Goal: Information Seeking & Learning: Learn about a topic

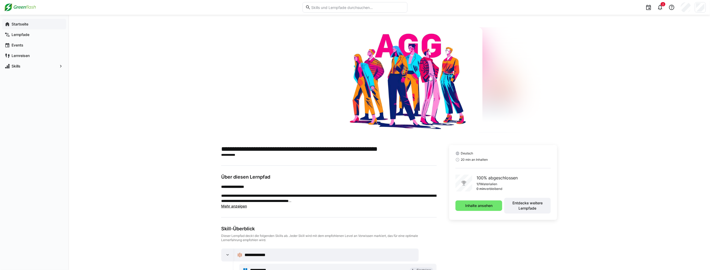
click at [0, 0] on app-navigation-label "Startseite" at bounding box center [0, 0] width 0 height 0
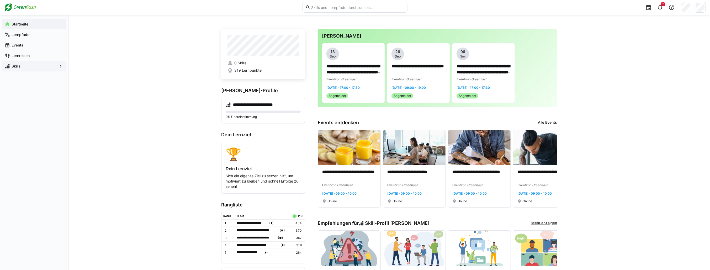
click at [27, 68] on span "Skills" at bounding box center [34, 66] width 47 height 5
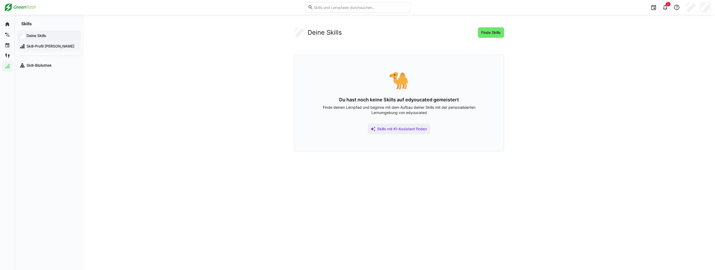
click at [45, 47] on span "Skill-Profil [PERSON_NAME]" at bounding box center [52, 46] width 53 height 5
click at [42, 48] on span "Skill-Profil [PERSON_NAME]" at bounding box center [52, 46] width 53 height 5
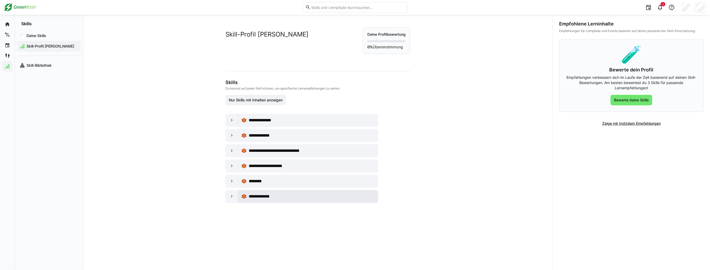
click at [267, 192] on div "**********" at bounding box center [309, 196] width 134 height 11
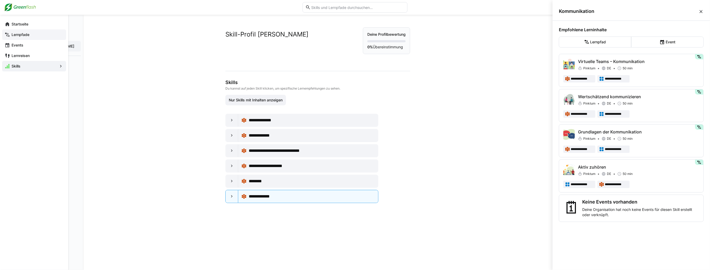
click at [36, 34] on span "Lernpfade" at bounding box center [37, 34] width 53 height 5
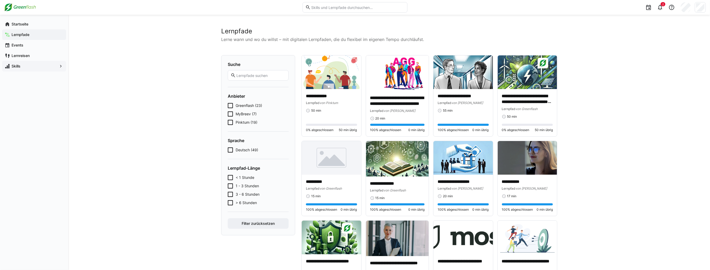
click at [243, 122] on span "Pinktum (19)" at bounding box center [247, 122] width 22 height 5
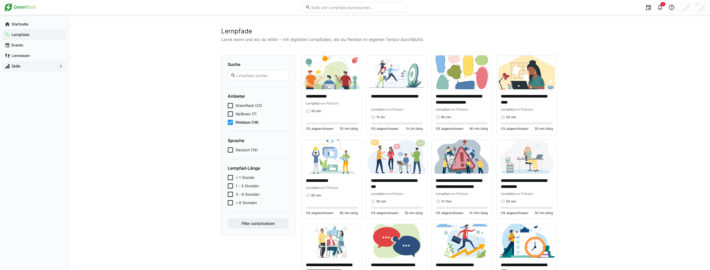
click at [344, 14] on div at bounding box center [355, 7] width 105 height 15
click at [348, 10] on eds-input at bounding box center [355, 7] width 105 height 11
click at [350, 6] on input "text" at bounding box center [358, 7] width 94 height 5
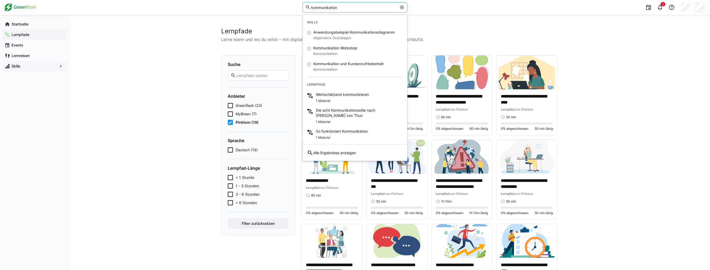
type input "kommunikation"
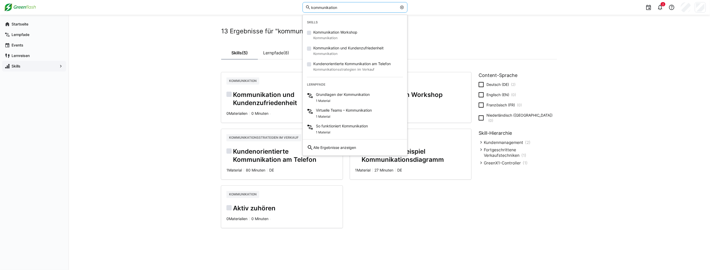
click at [144, 107] on div "13 Ergebnisse für "kommunikation" Skills (5) Lernpfade (8) Kommunikation Kommun…" at bounding box center [389, 142] width 642 height 255
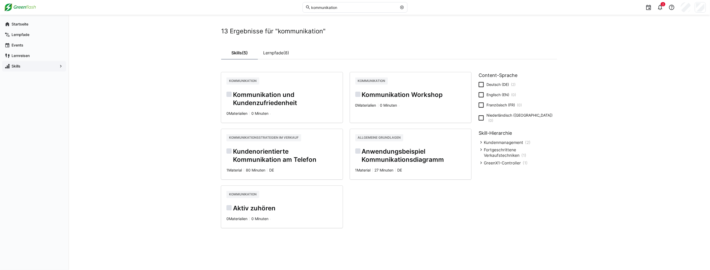
click at [404, 7] on span at bounding box center [402, 7] width 5 height 5
click at [38, 56] on span "Lernreisen" at bounding box center [37, 55] width 53 height 5
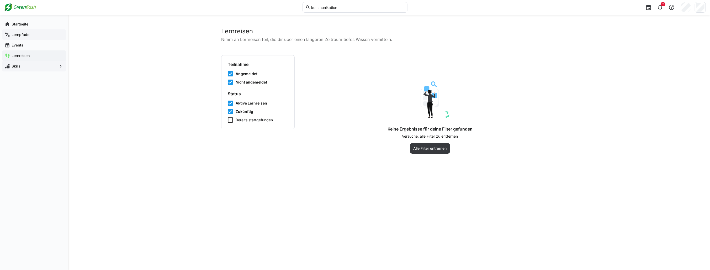
click at [32, 36] on span "Lernpfade" at bounding box center [37, 34] width 53 height 5
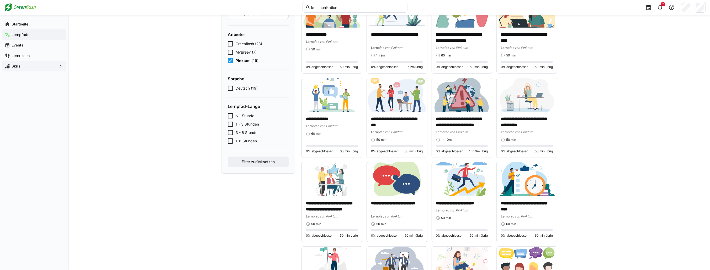
scroll to position [31, 0]
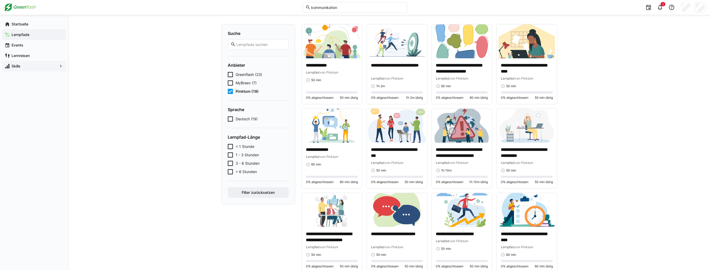
click at [249, 45] on input "text" at bounding box center [261, 44] width 50 height 5
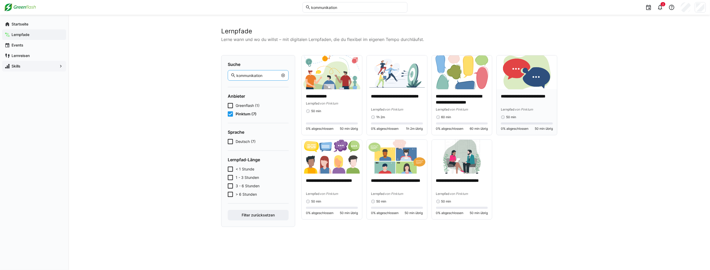
type input "kommunikation"
click at [540, 113] on div "**********" at bounding box center [527, 106] width 52 height 26
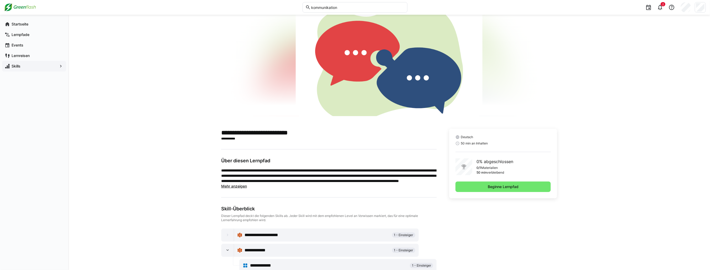
scroll to position [30, 0]
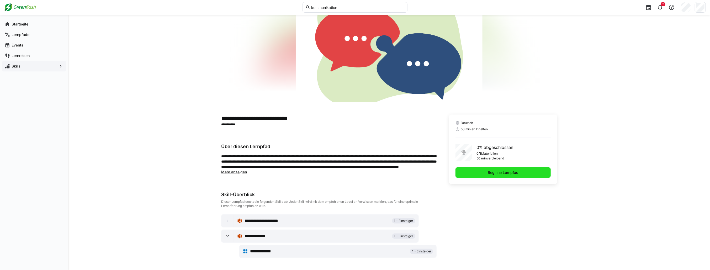
click at [536, 171] on span "Beginne Lernpfad" at bounding box center [503, 172] width 95 height 11
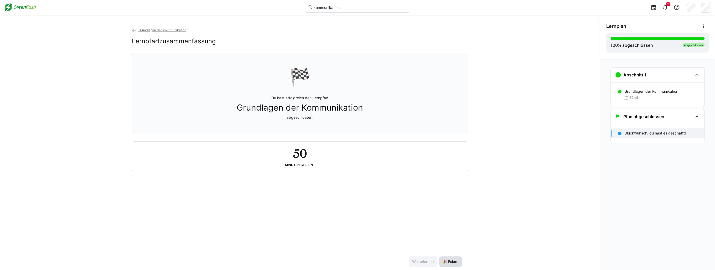
click at [442, 263] on span "🎉 Feiern" at bounding box center [450, 261] width 17 height 5
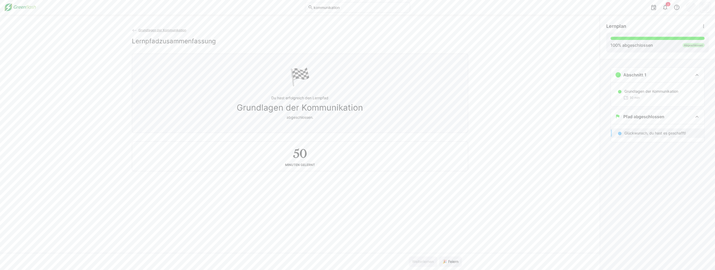
click at [157, 29] on span "Grundlagen der Kommunikation" at bounding box center [162, 30] width 48 height 4
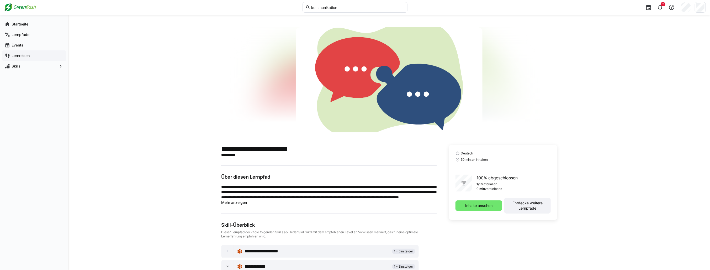
click at [37, 56] on span "Lernreisen" at bounding box center [37, 55] width 53 height 5
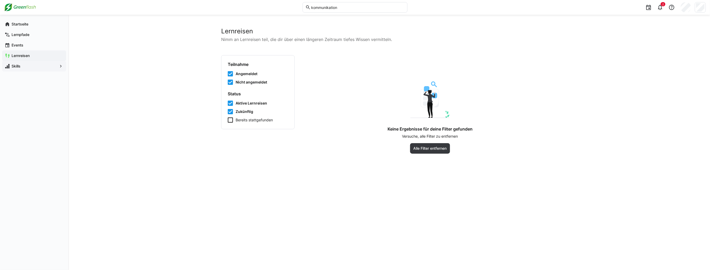
click at [26, 68] on span "Skills" at bounding box center [34, 66] width 47 height 5
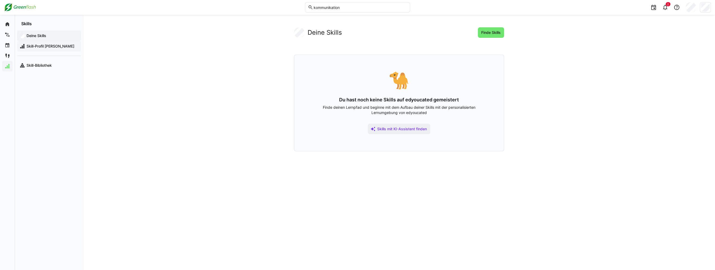
click at [48, 48] on span "Skill-Profil [PERSON_NAME]" at bounding box center [52, 46] width 53 height 5
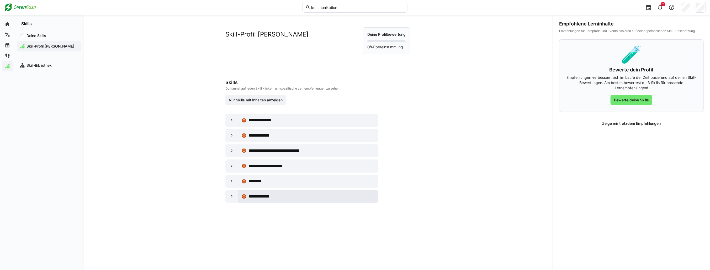
click at [260, 197] on span "**********" at bounding box center [264, 196] width 31 height 6
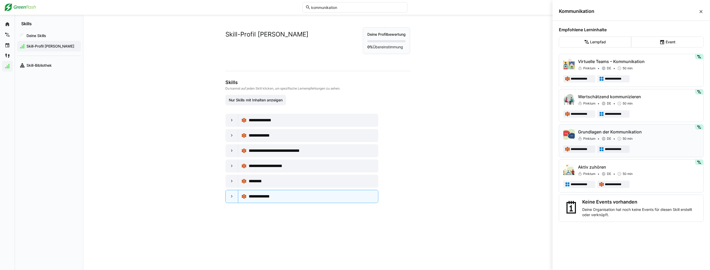
click at [653, 135] on div "Grundlagen der Kommunikation Pinktum DE 50 min" at bounding box center [638, 135] width 121 height 13
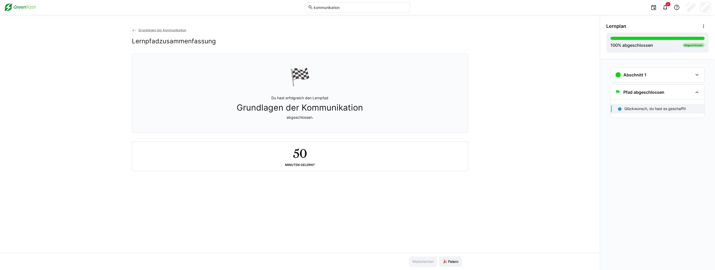
click at [145, 30] on span "Grundlagen der Kommunikation" at bounding box center [162, 30] width 48 height 4
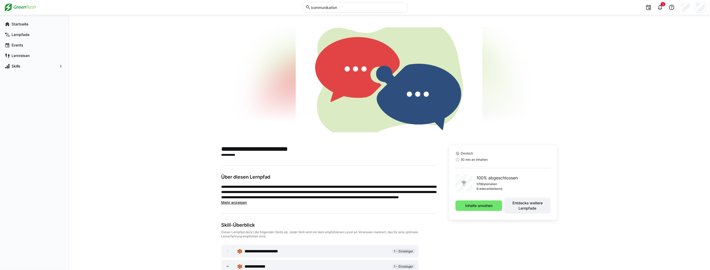
scroll to position [79, 0]
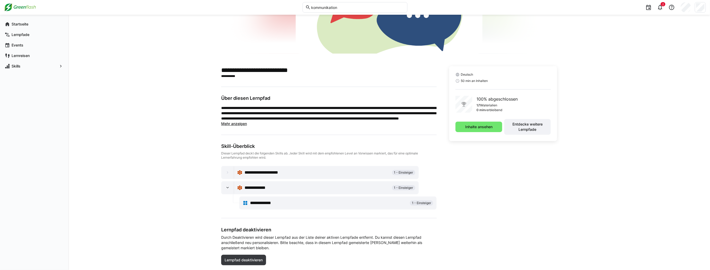
click at [266, 171] on span "**********" at bounding box center [268, 172] width 46 height 6
click at [250, 186] on span "**********" at bounding box center [260, 188] width 31 height 6
click at [266, 203] on span "**********" at bounding box center [265, 203] width 31 height 6
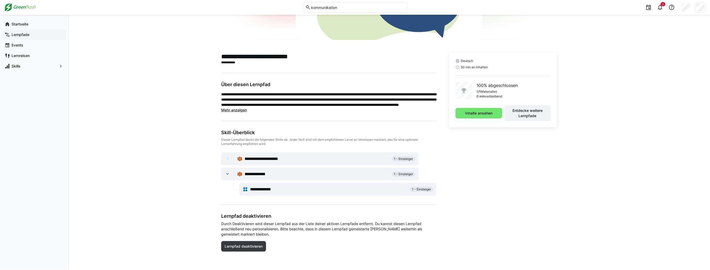
click at [32, 36] on span "Lernpfade" at bounding box center [37, 34] width 53 height 5
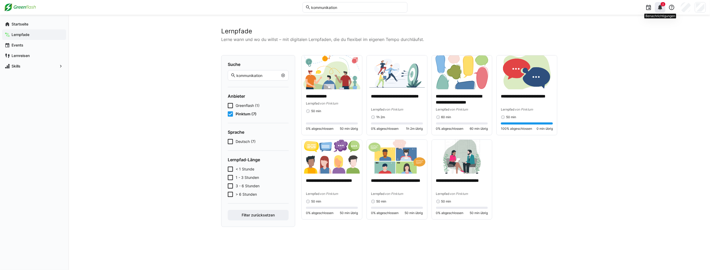
click at [662, 8] on eds-icon at bounding box center [660, 7] width 6 height 6
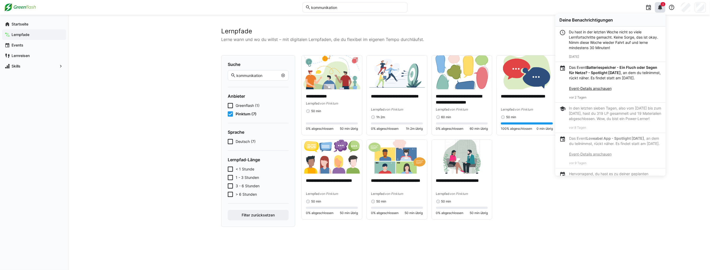
click at [681, 93] on div "**********" at bounding box center [389, 142] width 642 height 255
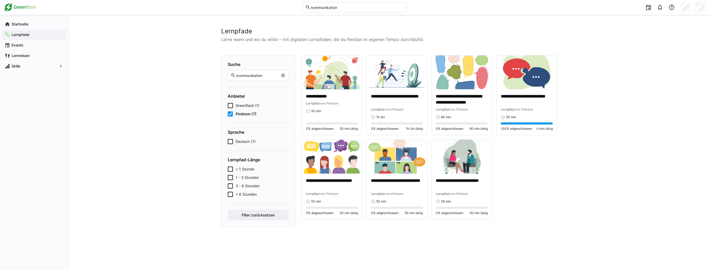
click at [261, 105] on eds-checkbox "Greenflash (1)" at bounding box center [258, 105] width 61 height 5
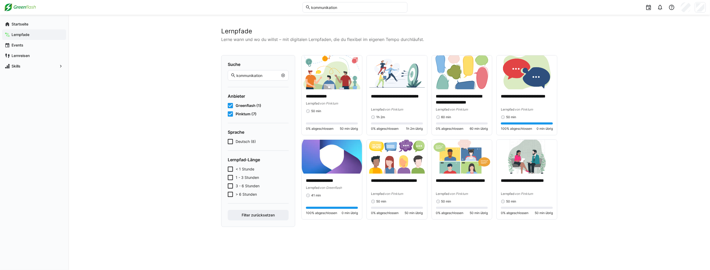
click at [267, 105] on eds-checkbox "Greenflash (1)" at bounding box center [258, 105] width 61 height 5
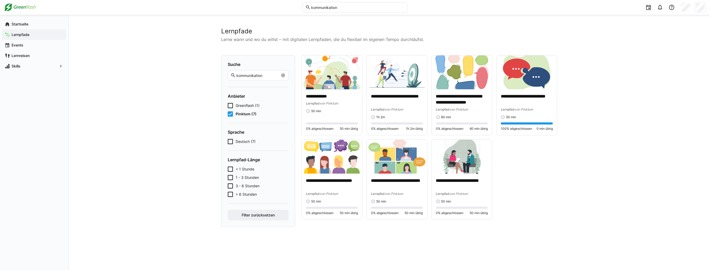
click at [284, 77] on eds-icon at bounding box center [283, 75] width 4 height 4
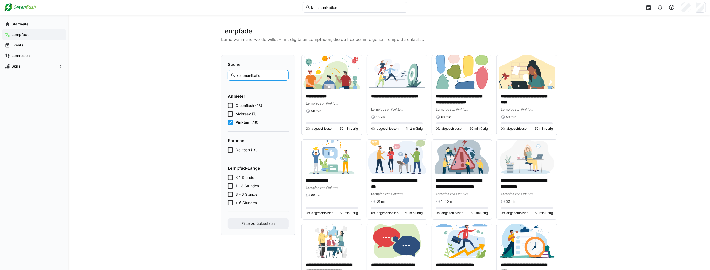
click at [233, 122] on eds-checkbox "Pinktum (19)" at bounding box center [258, 122] width 61 height 5
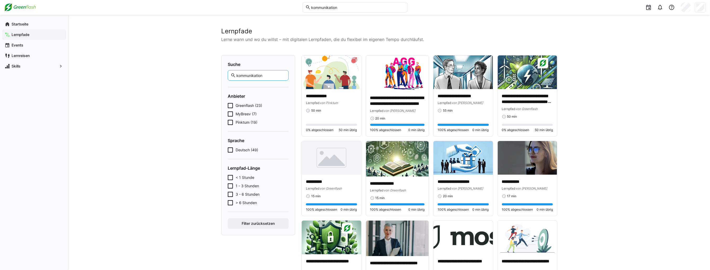
click at [252, 77] on input "kommunikation" at bounding box center [261, 75] width 50 height 5
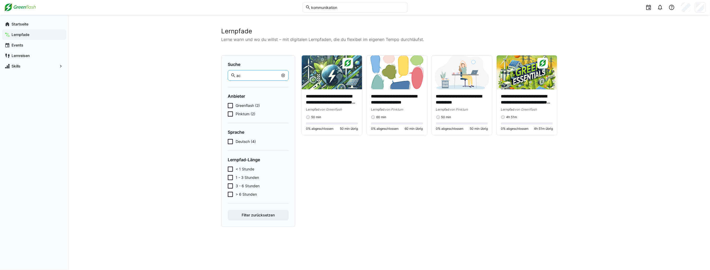
type input "a"
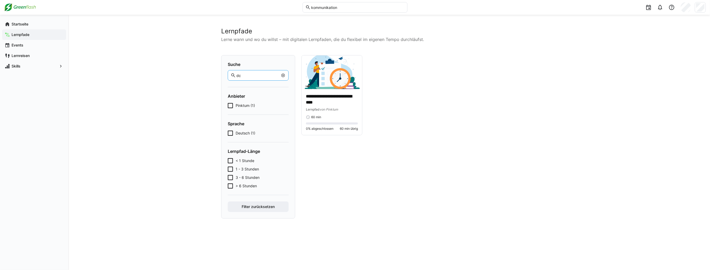
type input "d"
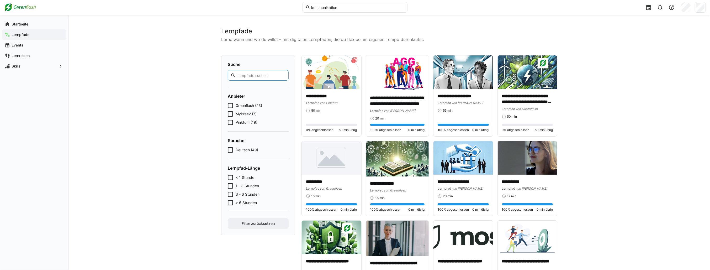
click at [232, 107] on icon at bounding box center [230, 105] width 5 height 5
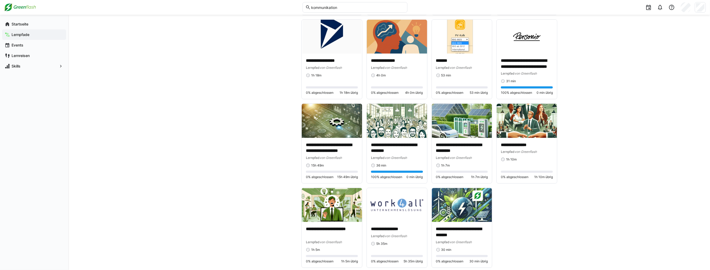
scroll to position [299, 0]
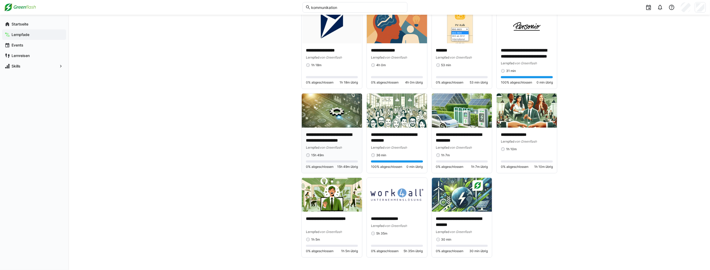
click at [340, 139] on p "**********" at bounding box center [332, 138] width 52 height 12
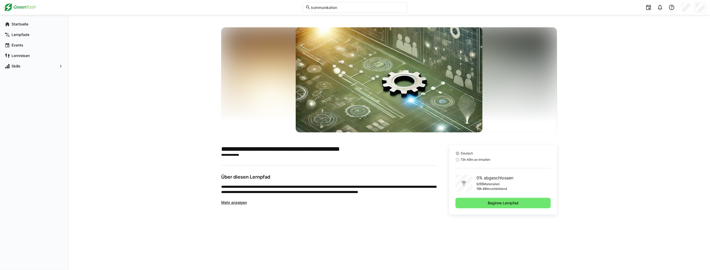
click at [236, 203] on span "Mehr anzeigen" at bounding box center [234, 202] width 26 height 4
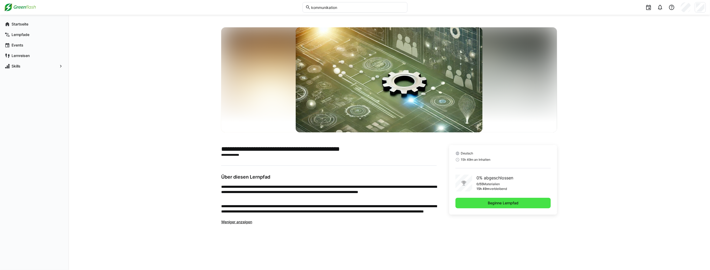
click at [480, 200] on span "Beginne Lernpfad" at bounding box center [503, 203] width 95 height 11
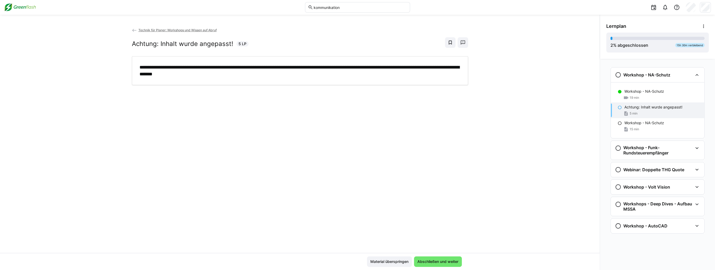
click at [151, 29] on span "Technik für Planer: Workshops und Wissen auf Abruf" at bounding box center [177, 30] width 78 height 4
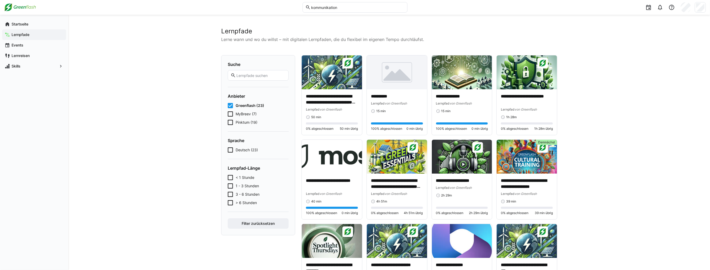
scroll to position [184, 0]
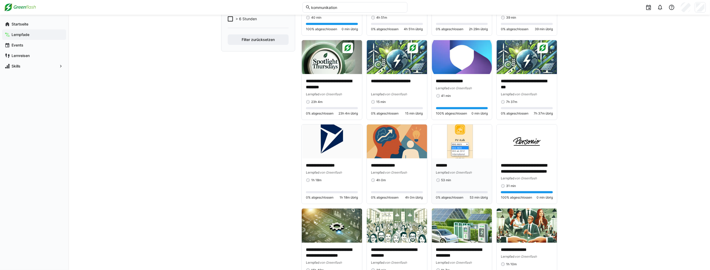
click at [447, 151] on img at bounding box center [462, 141] width 60 height 34
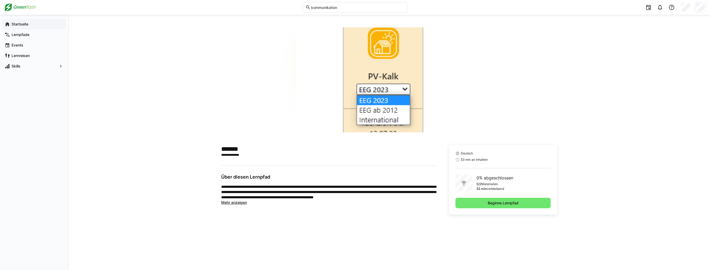
click at [0, 0] on app-navigation-label "Startseite" at bounding box center [0, 0] width 0 height 0
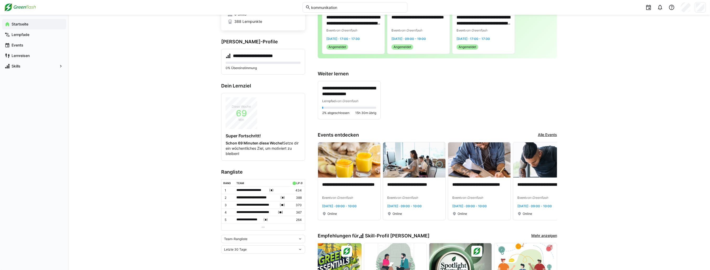
scroll to position [15, 0]
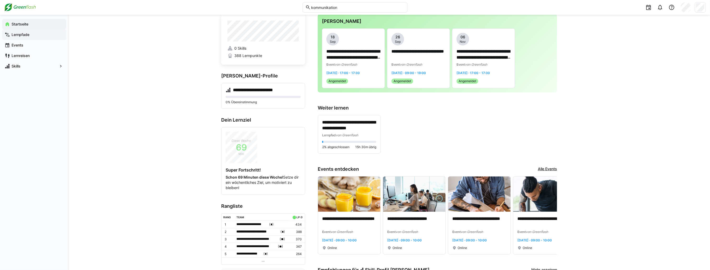
click at [36, 32] on div "Lernpfade" at bounding box center [34, 34] width 64 height 11
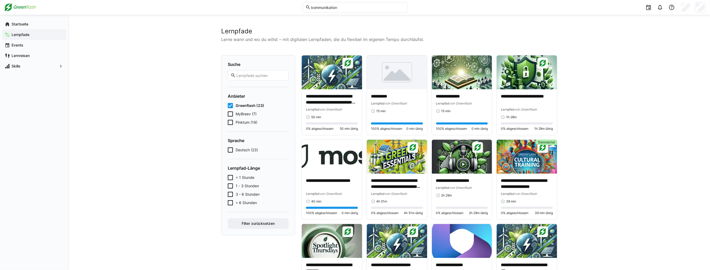
click at [233, 106] on eds-checkbox "Greenflash (23)" at bounding box center [258, 105] width 61 height 5
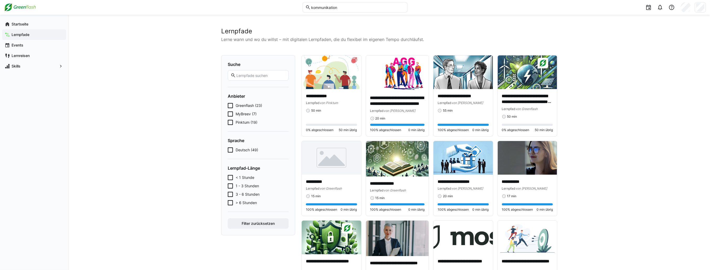
click at [232, 114] on icon at bounding box center [230, 113] width 5 height 5
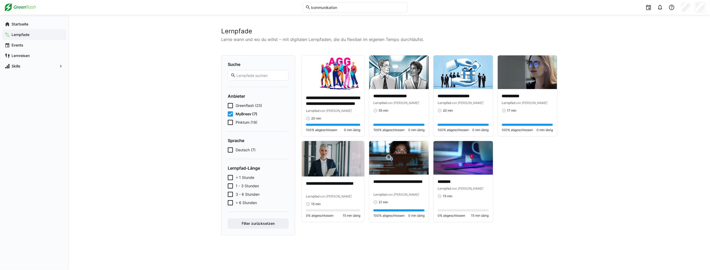
click at [232, 114] on icon at bounding box center [230, 113] width 5 height 5
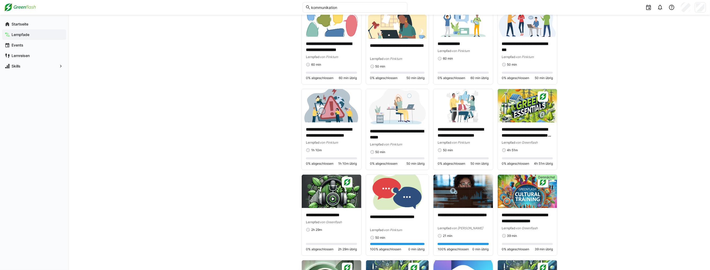
scroll to position [315, 0]
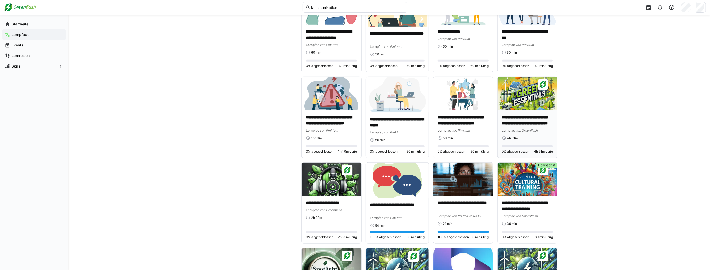
click at [532, 123] on p "**********" at bounding box center [527, 120] width 51 height 12
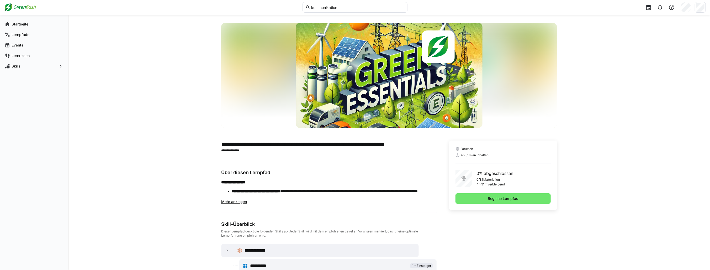
scroll to position [19, 0]
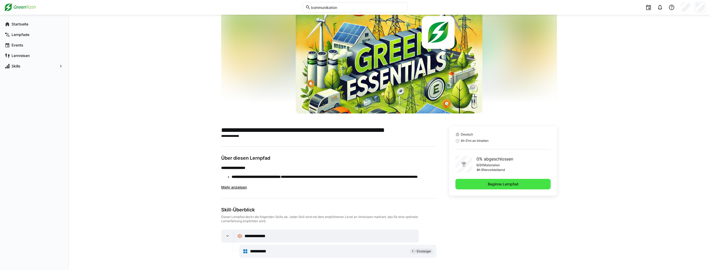
click at [492, 183] on span "Beginne Lernpfad" at bounding box center [503, 183] width 32 height 5
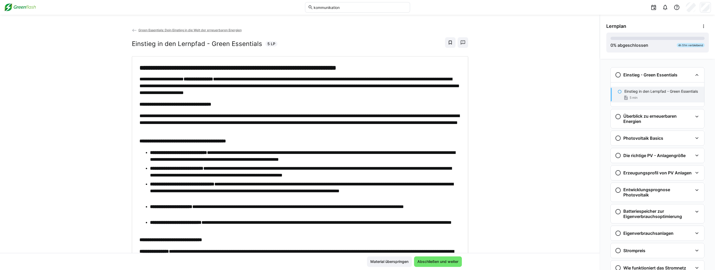
click at [22, 7] on img at bounding box center [20, 7] width 32 height 8
